Goal: Task Accomplishment & Management: Manage account settings

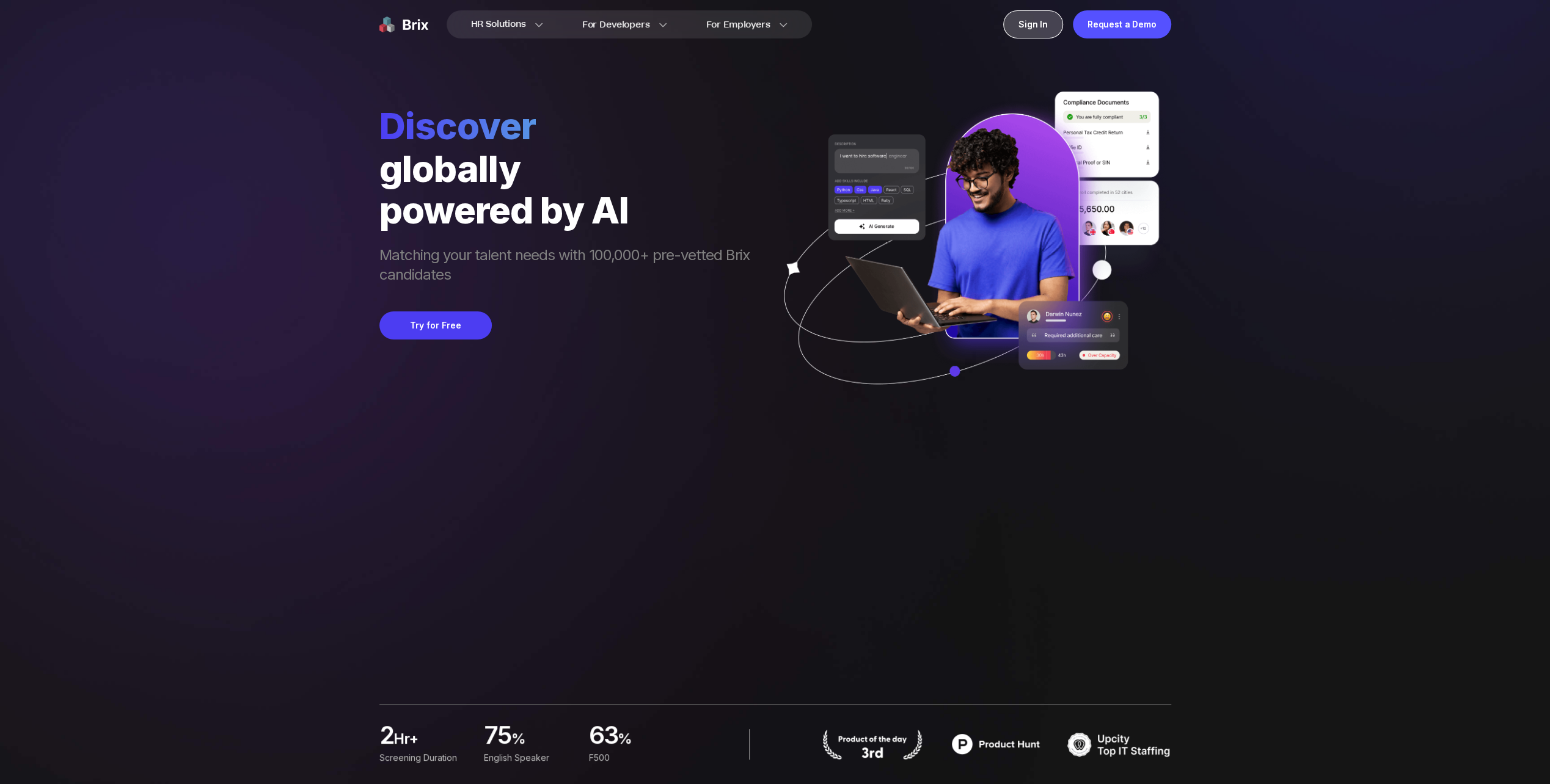
click at [1036, 23] on div "Sign In" at bounding box center [1033, 24] width 60 height 28
click at [1029, 25] on div "Sign In" at bounding box center [1033, 24] width 60 height 28
